Goal: Task Accomplishment & Management: Use online tool/utility

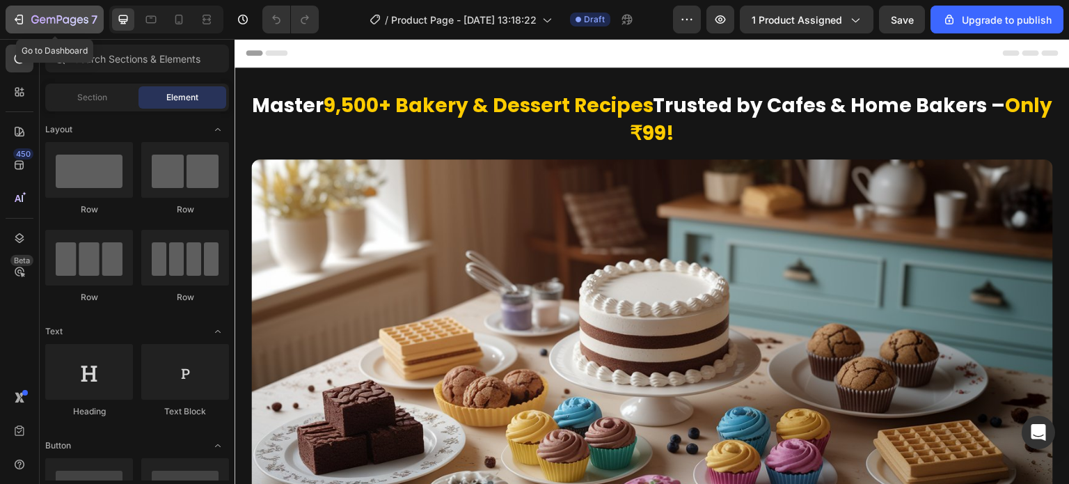
click at [20, 18] on icon "button" at bounding box center [19, 20] width 14 height 14
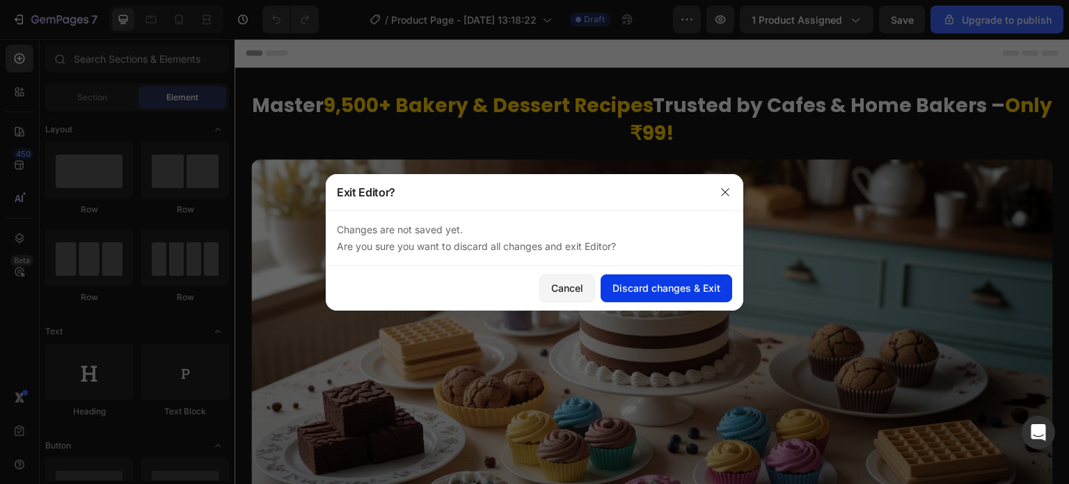
click at [685, 294] on div "Discard changes & Exit" at bounding box center [666, 287] width 108 height 15
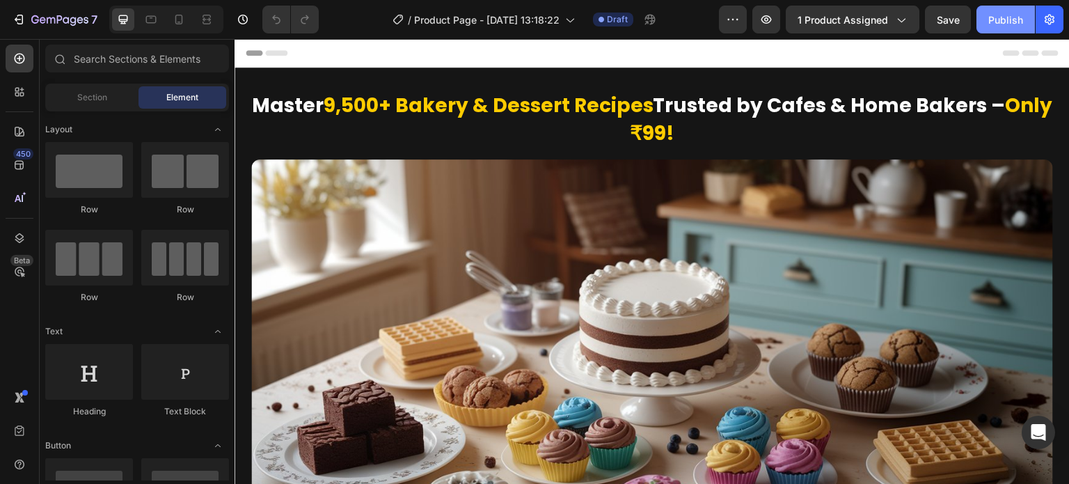
click at [992, 24] on div "Publish" at bounding box center [1005, 20] width 35 height 15
click at [184, 22] on icon at bounding box center [179, 20] width 14 height 14
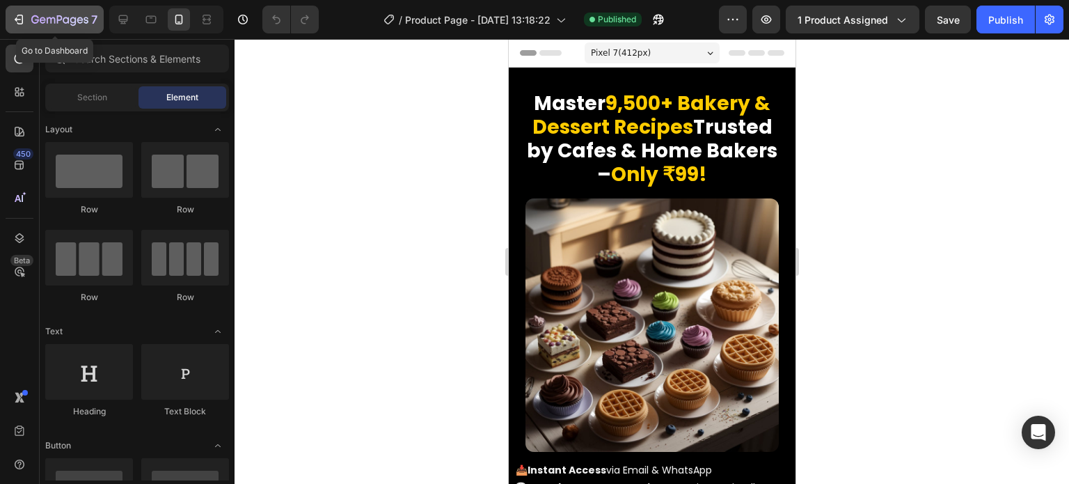
click at [22, 13] on icon "button" at bounding box center [19, 20] width 14 height 14
